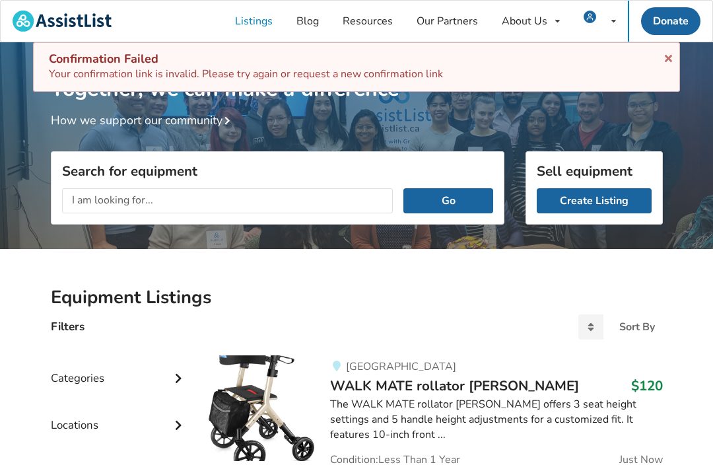
click at [103, 62] on div "Confirmation Failed" at bounding box center [356, 59] width 615 height 15
click at [662, 56] on icon at bounding box center [668, 56] width 13 height 11
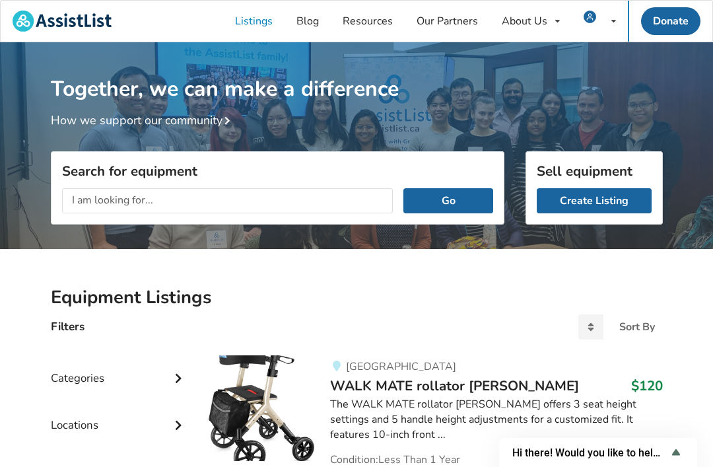
click at [445, 92] on h1 "Together, we can make a difference" at bounding box center [357, 72] width 612 height 60
click at [92, 199] on input "text" at bounding box center [228, 200] width 332 height 25
type input "Tiltin"
click at [594, 11] on img at bounding box center [590, 17] width 13 height 13
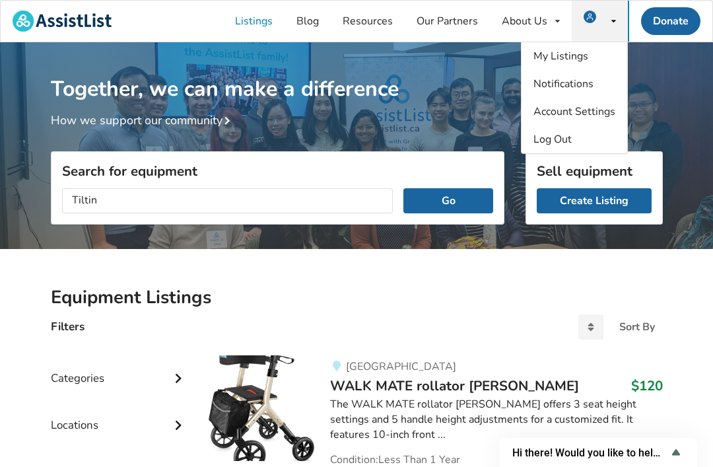
click at [549, 138] on span "Log Out" at bounding box center [553, 139] width 38 height 15
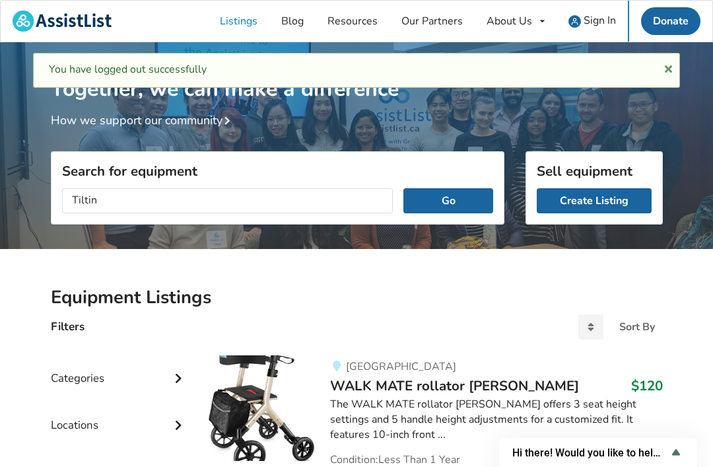
click at [594, 17] on span "Sign In" at bounding box center [600, 20] width 32 height 15
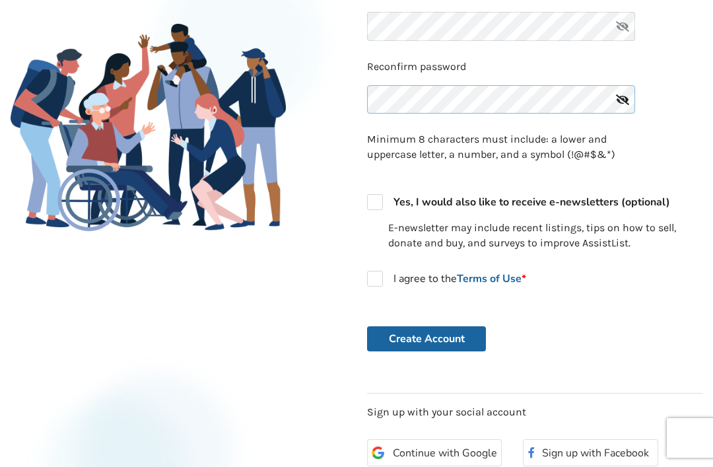
scroll to position [240, 0]
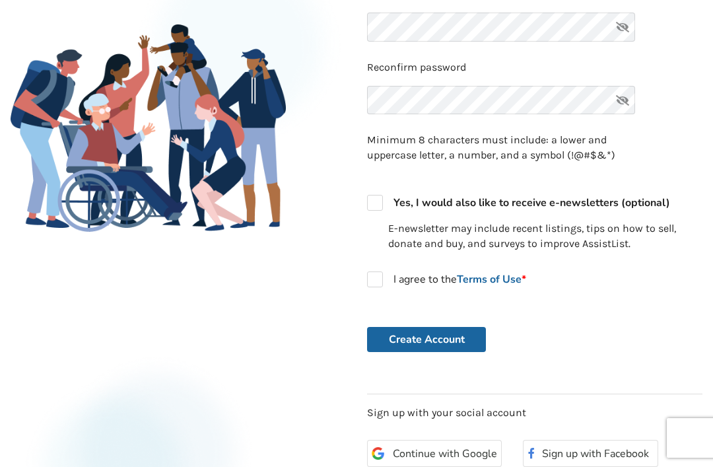
click at [623, 25] on icon at bounding box center [623, 27] width 26 height 29
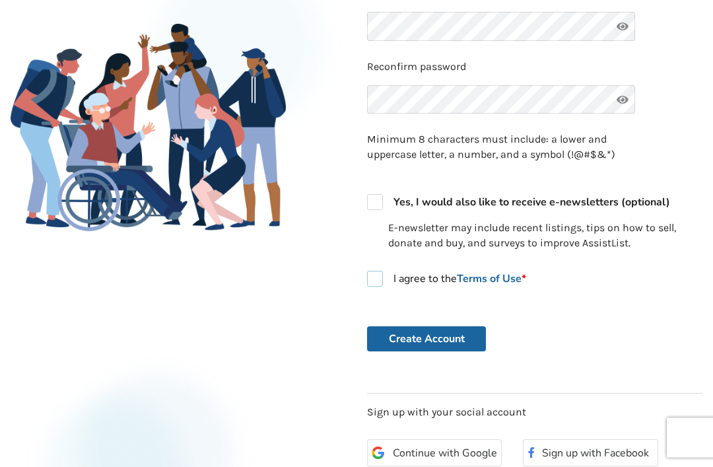
click at [382, 279] on label "I agree to the Terms of Use *" at bounding box center [446, 279] width 159 height 16
checkbox input "true"
click at [378, 194] on label "Yes, I would also like to receive e-newsletters (optional)" at bounding box center [518, 202] width 303 height 16
checkbox input "true"
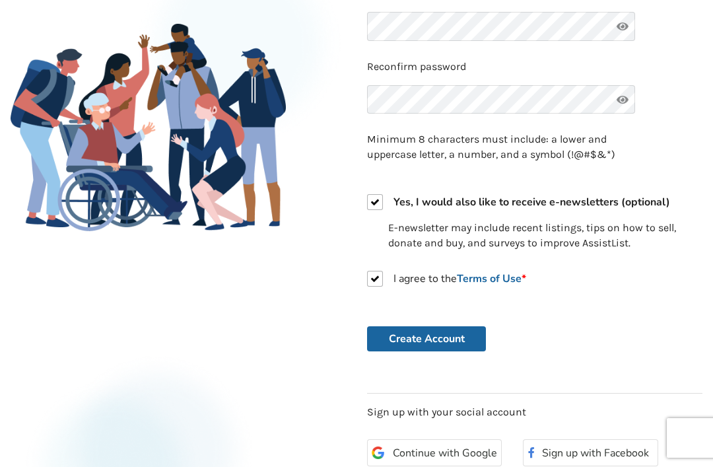
click at [413, 333] on button "Create Account" at bounding box center [426, 338] width 119 height 25
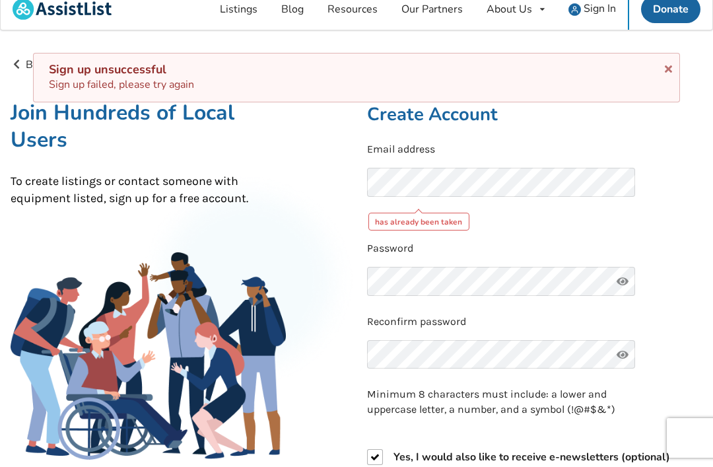
scroll to position [13, 0]
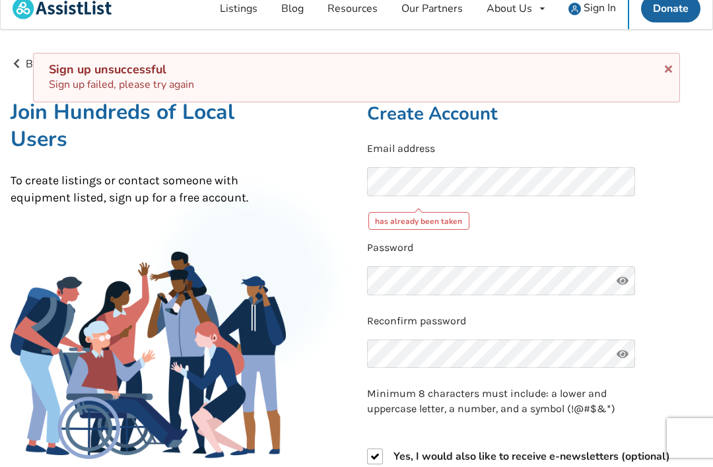
click at [588, 9] on span "Sign In" at bounding box center [600, 8] width 32 height 15
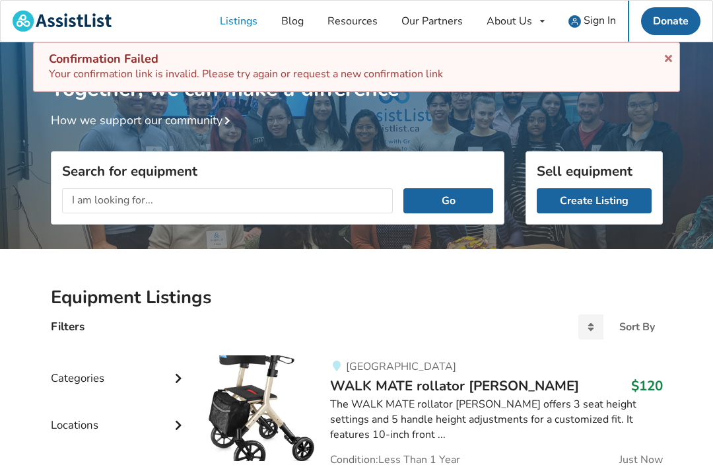
click at [135, 56] on div "Confirmation Failed" at bounding box center [356, 59] width 615 height 15
click at [674, 57] on icon at bounding box center [668, 56] width 13 height 11
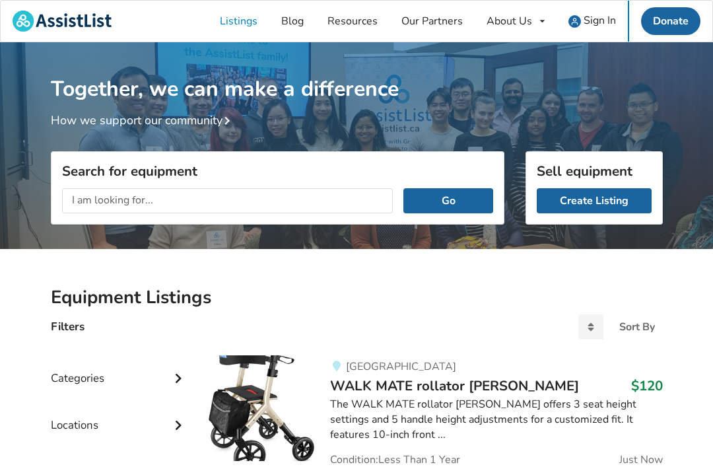
click at [600, 24] on span "Sign In" at bounding box center [600, 20] width 32 height 15
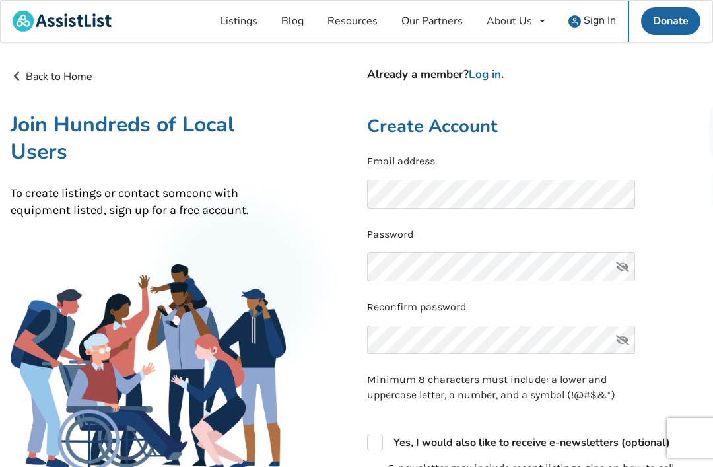
click at [590, 22] on span "Sign In" at bounding box center [600, 20] width 32 height 15
click at [601, 19] on span "Sign In" at bounding box center [600, 20] width 32 height 15
click at [580, 11] on link "Sign In" at bounding box center [592, 21] width 71 height 41
click at [579, 20] on img at bounding box center [575, 21] width 13 height 13
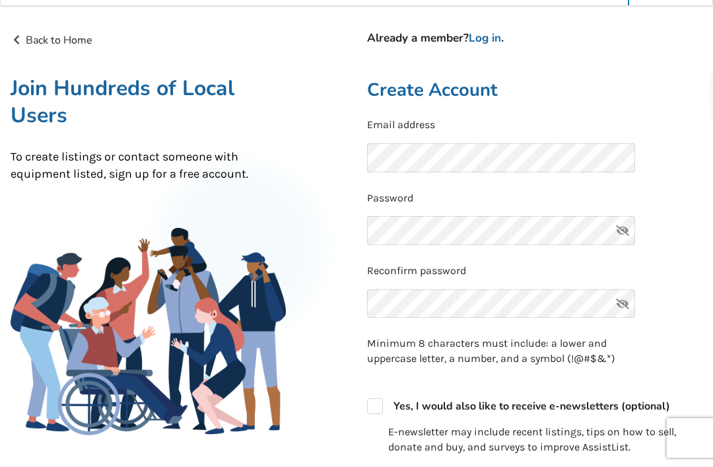
scroll to position [9, 0]
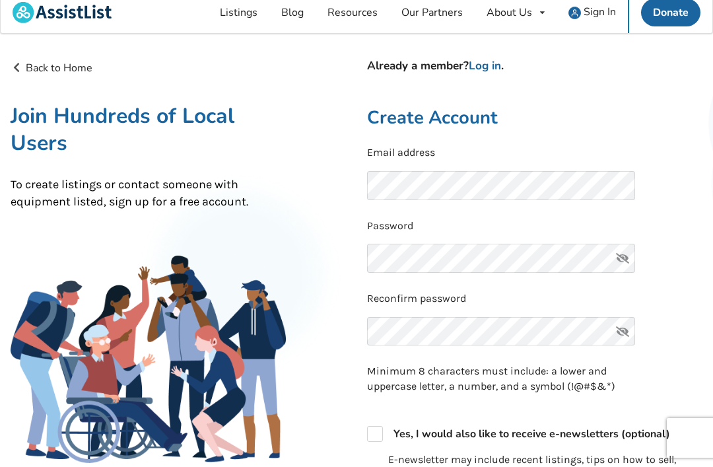
click at [477, 61] on link "Log in" at bounding box center [485, 65] width 32 height 15
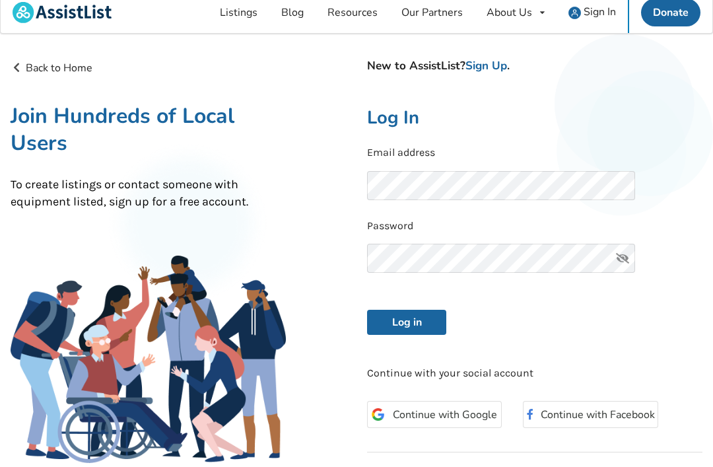
click at [407, 320] on button "Log in" at bounding box center [406, 322] width 79 height 25
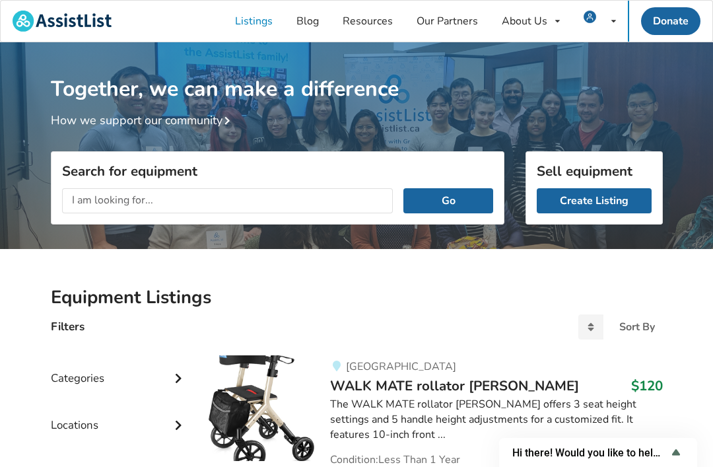
click at [92, 205] on input "text" at bounding box center [228, 200] width 332 height 25
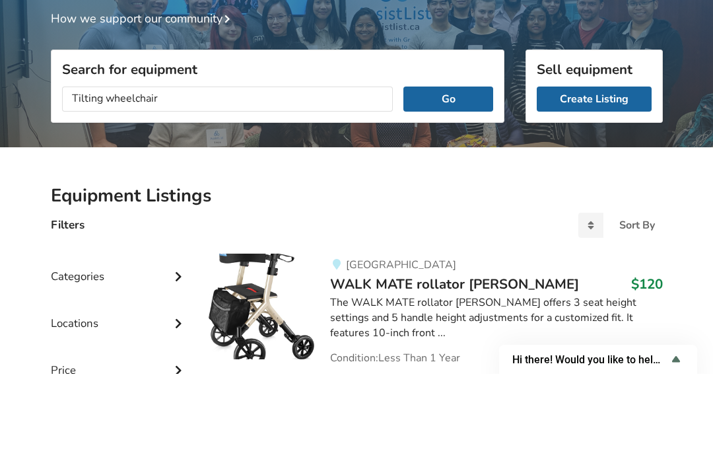
type input "Tilting wheelchair"
click at [431, 180] on button "Go" at bounding box center [448, 192] width 89 height 25
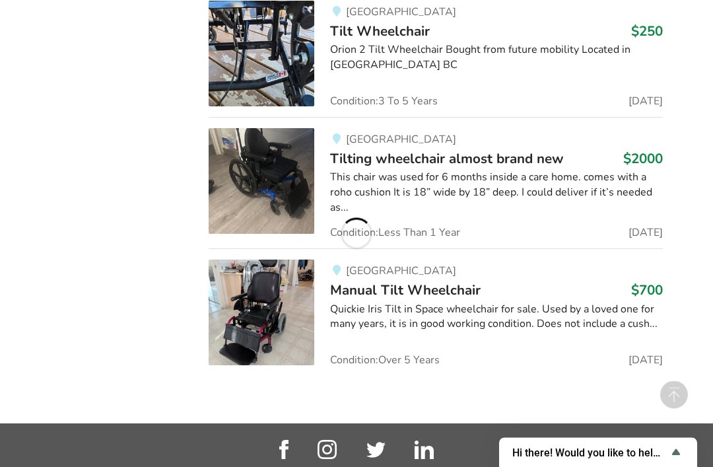
scroll to position [1430, 0]
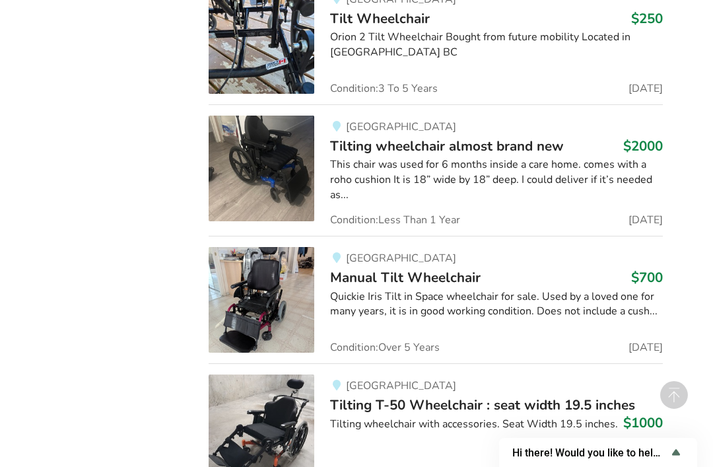
click at [271, 296] on img at bounding box center [262, 300] width 106 height 106
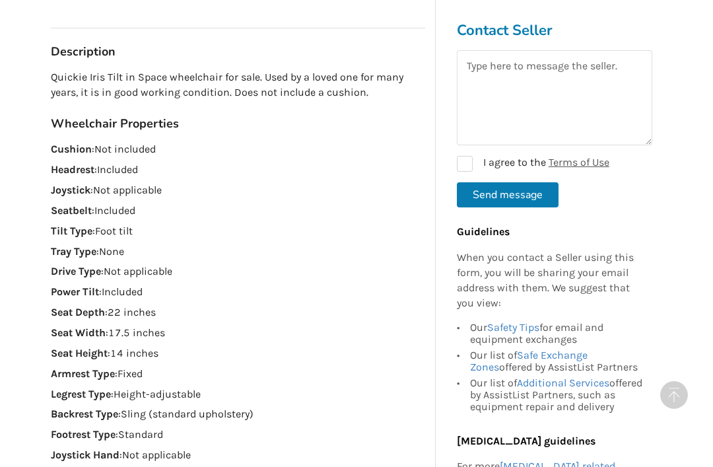
scroll to position [636, 0]
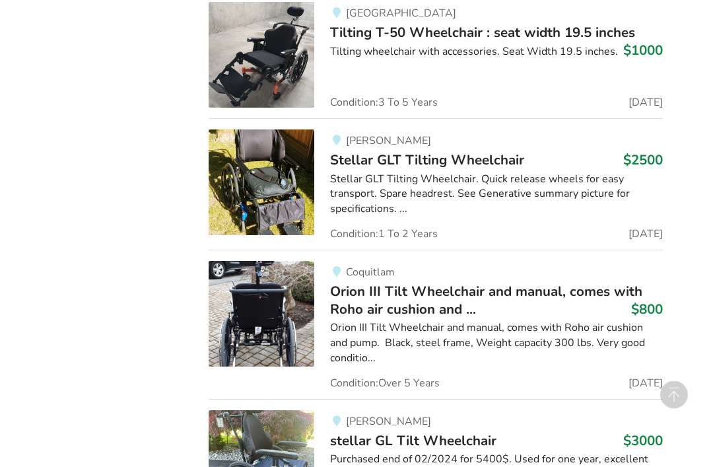
scroll to position [1802, 0]
click at [262, 302] on img at bounding box center [262, 314] width 106 height 106
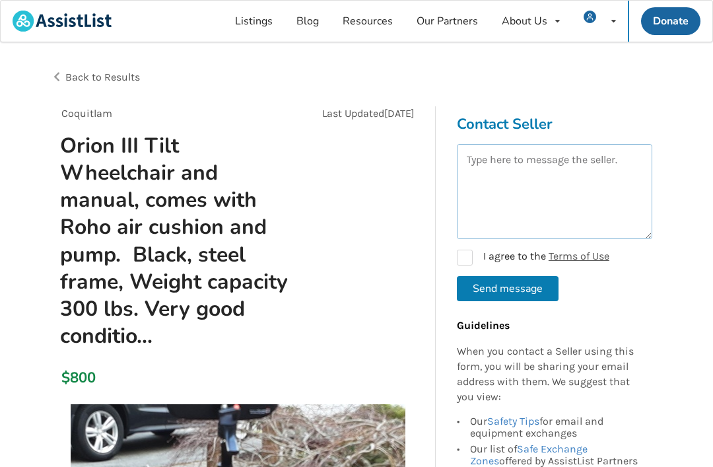
click at [479, 166] on textarea at bounding box center [554, 191] width 195 height 95
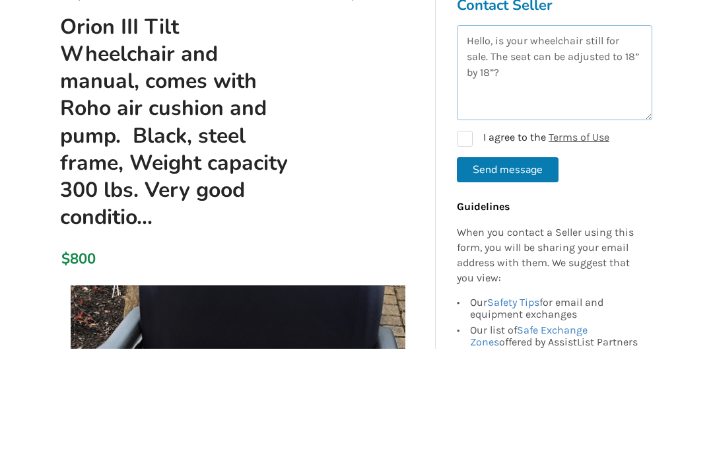
type textarea "Hello, is your wheelchair still for sale. The seat can be adjusted to 18” by 18…"
click at [466, 250] on label "I agree to the Terms of Use" at bounding box center [533, 258] width 153 height 16
checkbox input "true"
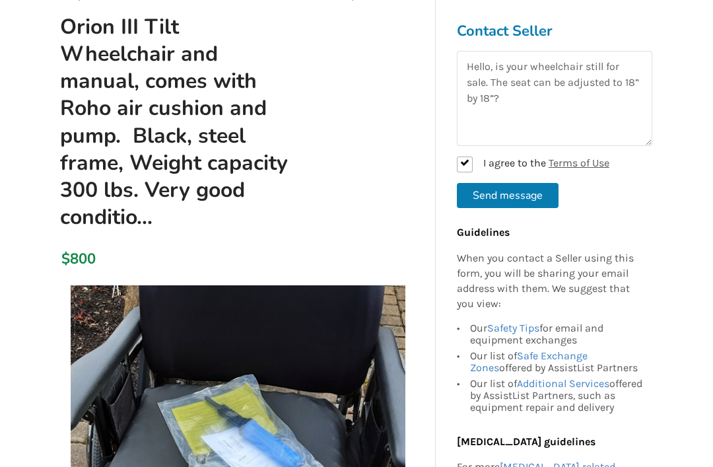
click at [503, 190] on button "Send message" at bounding box center [508, 195] width 102 height 25
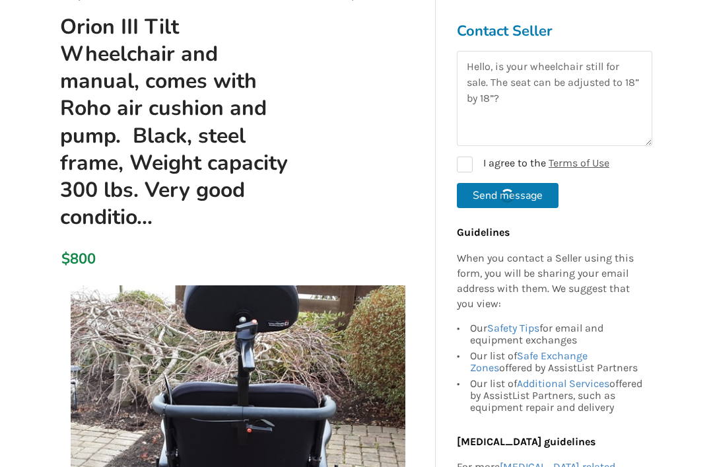
checkbox input "false"
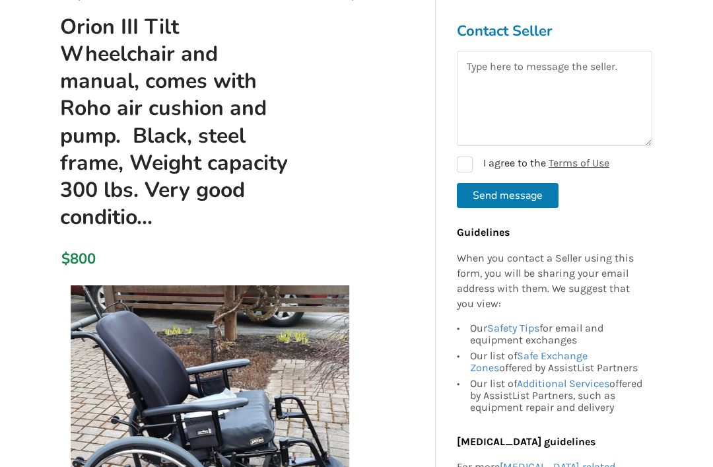
scroll to position [290, 0]
